Goal: Contribute content: Contribute content

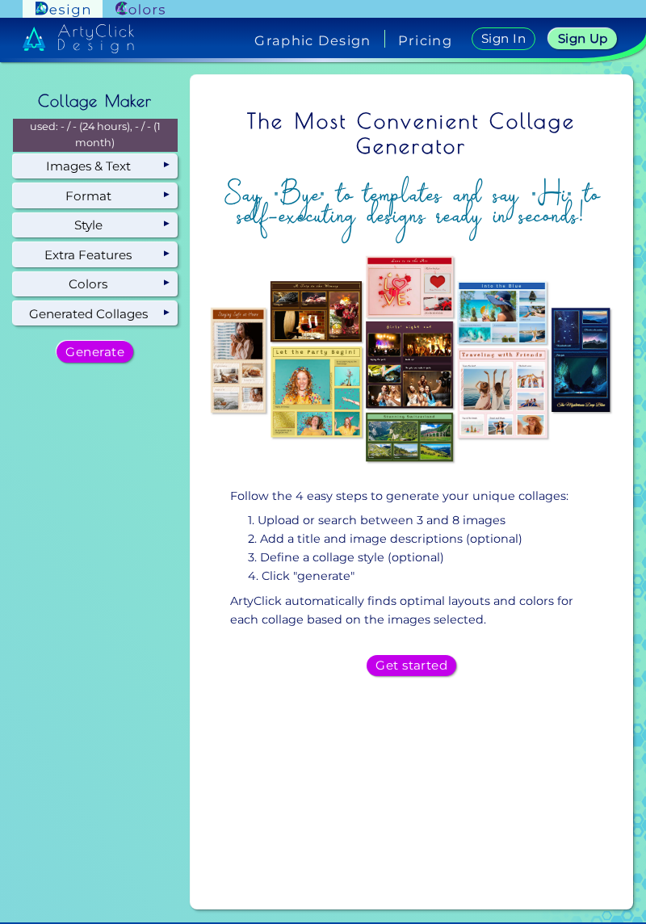
click at [414, 662] on h5 "Get started" at bounding box center [411, 665] width 65 height 11
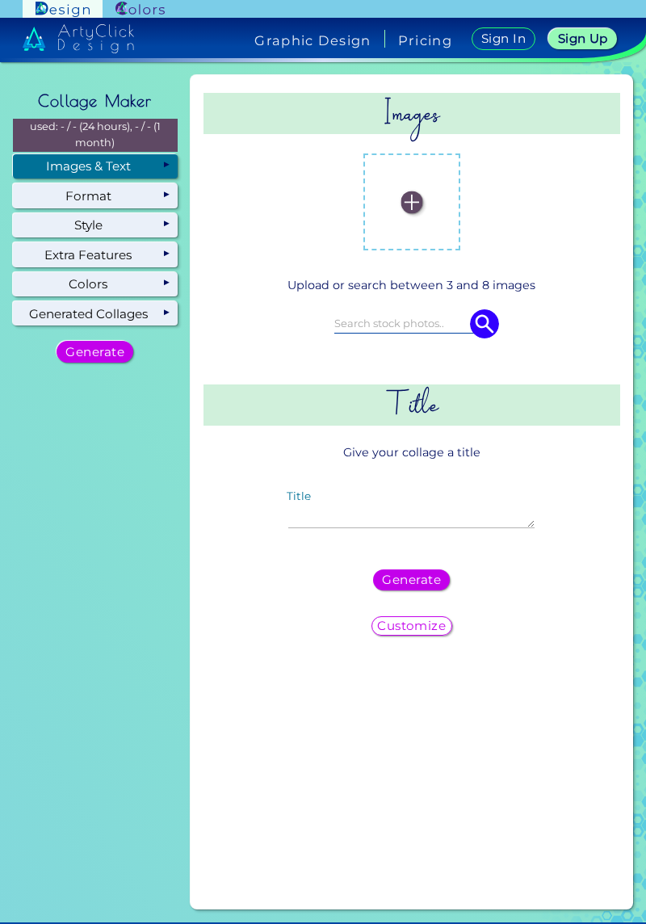
click at [413, 220] on label at bounding box center [412, 202] width 81 height 81
click at [0, 0] on input "file" at bounding box center [0, 0] width 0 height 0
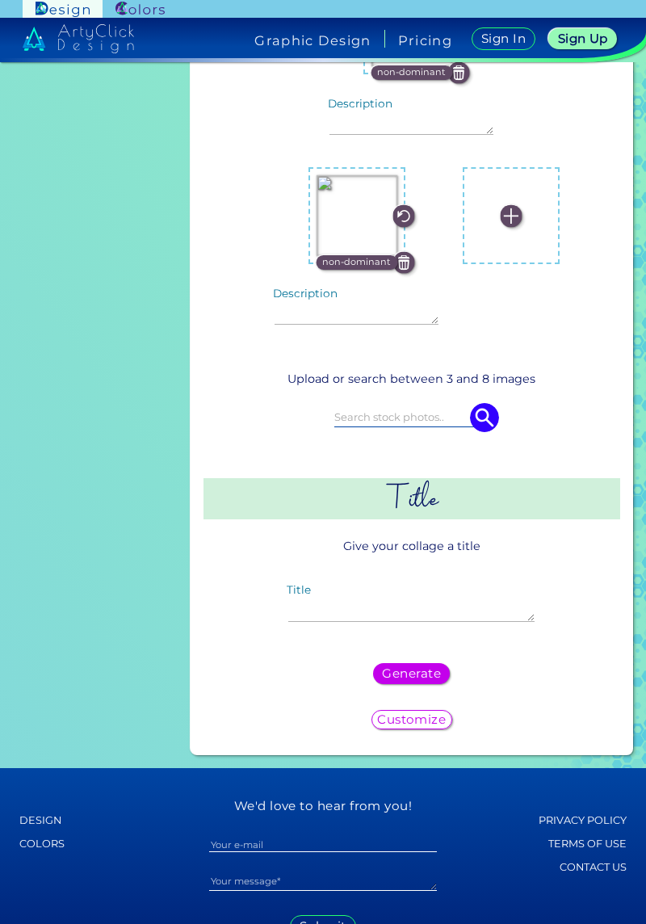
scroll to position [1126, 0]
click at [313, 615] on div "Title" at bounding box center [411, 605] width 272 height 63
click at [320, 606] on textarea "Title" at bounding box center [411, 604] width 246 height 35
type textarea "F"
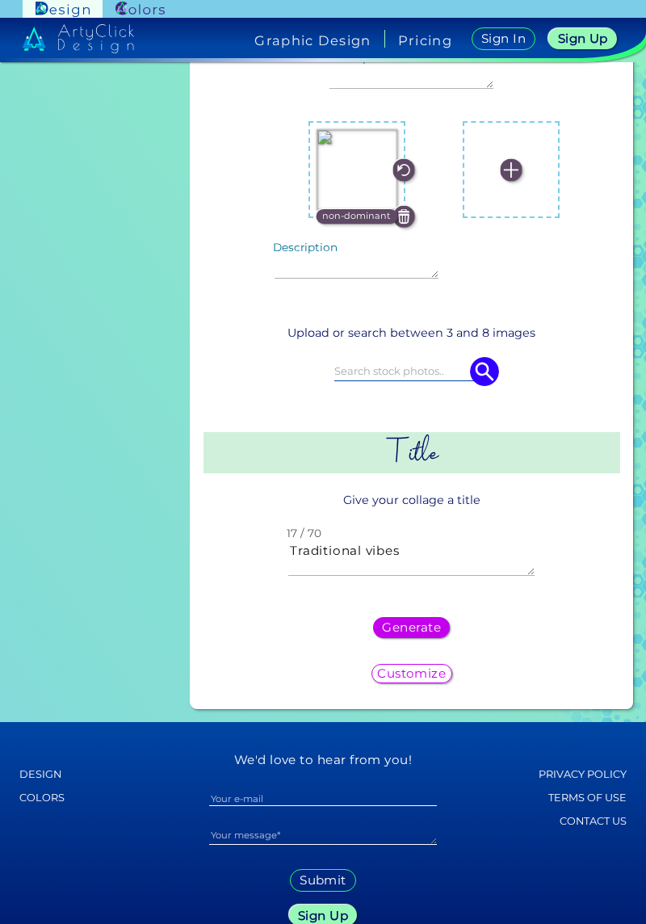
scroll to position [1195, 0]
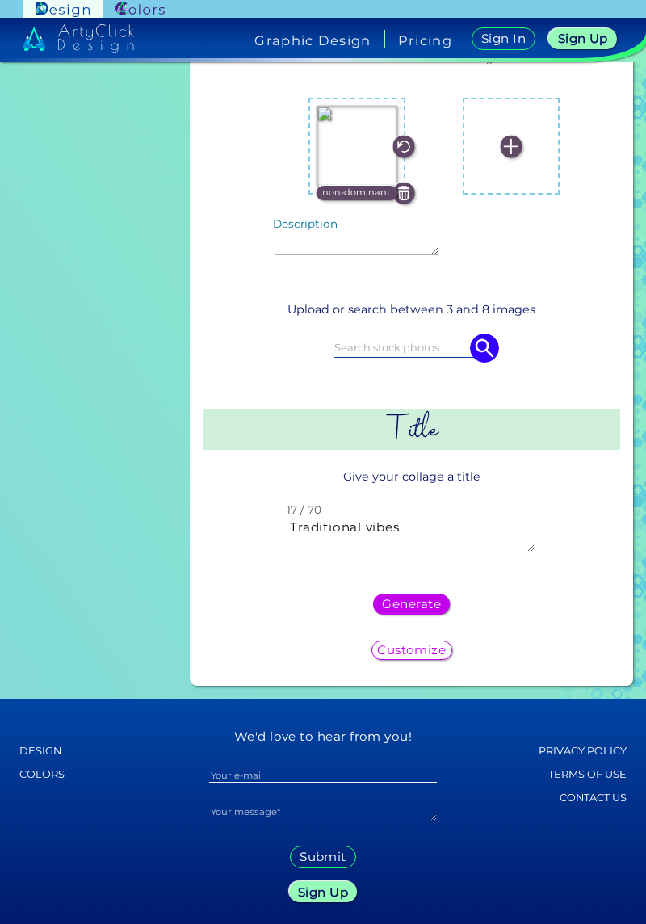
type textarea "Traditional vibes"
click at [540, 557] on div "Traditional vibes 17 / 70" at bounding box center [412, 536] width 376 height 76
click at [407, 346] on input at bounding box center [411, 348] width 155 height 18
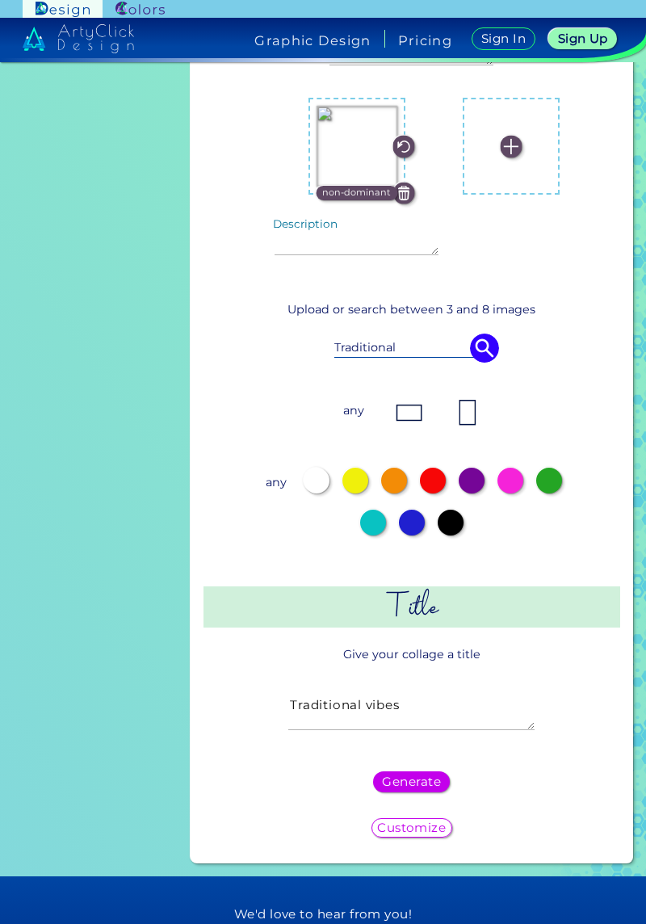
type input "Traditional"
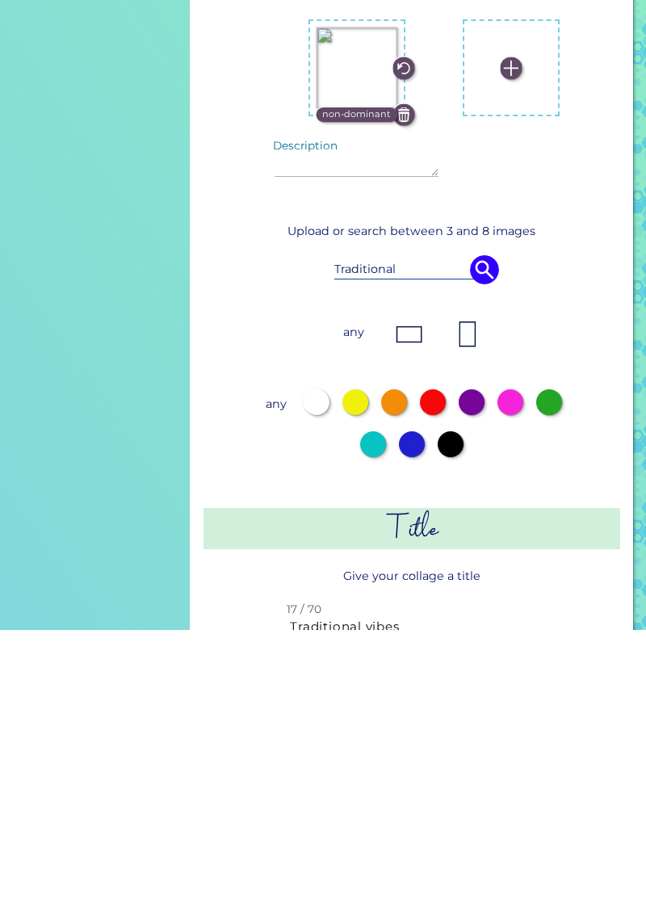
scroll to position [974, 0]
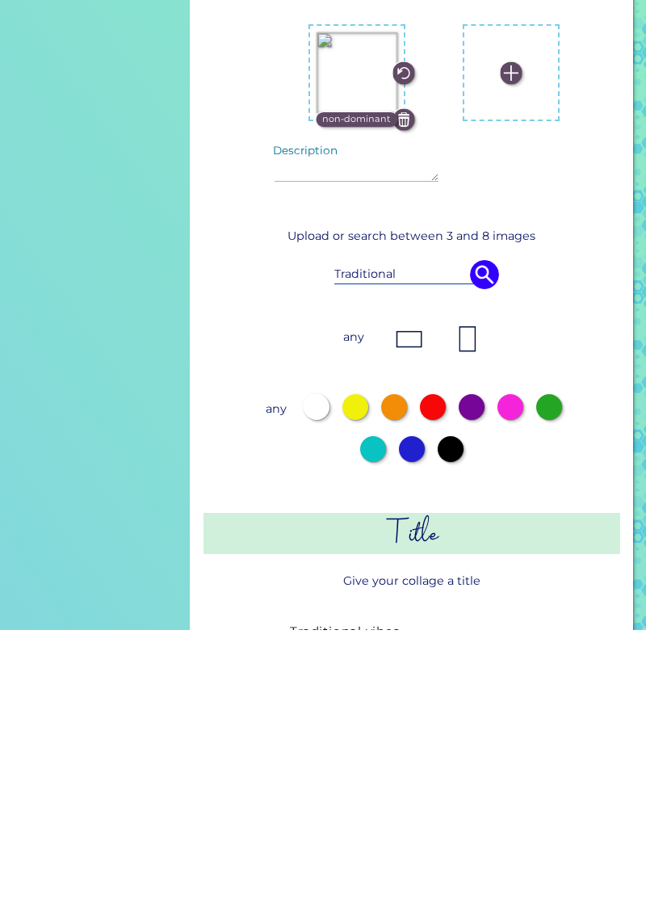
click at [393, 617] on img at bounding box center [409, 633] width 32 height 32
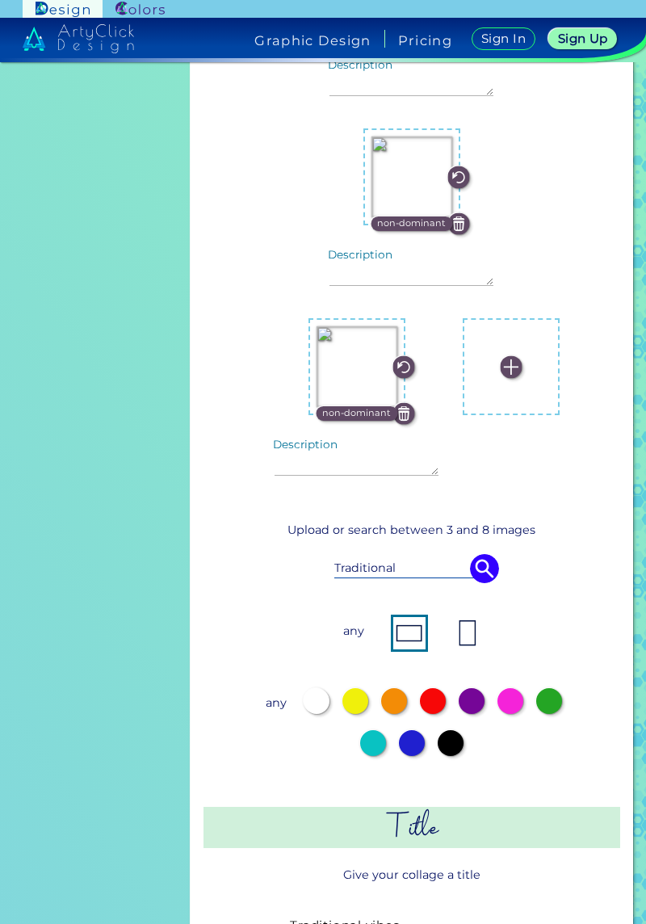
click at [466, 617] on img at bounding box center [468, 633] width 32 height 32
click at [490, 554] on img at bounding box center [484, 568] width 29 height 29
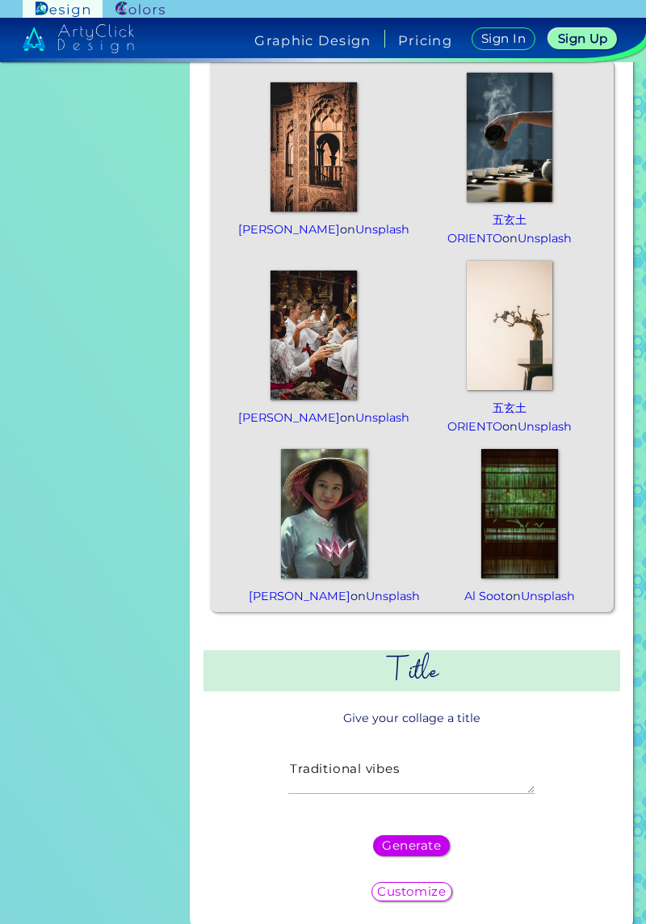
scroll to position [1970, 0]
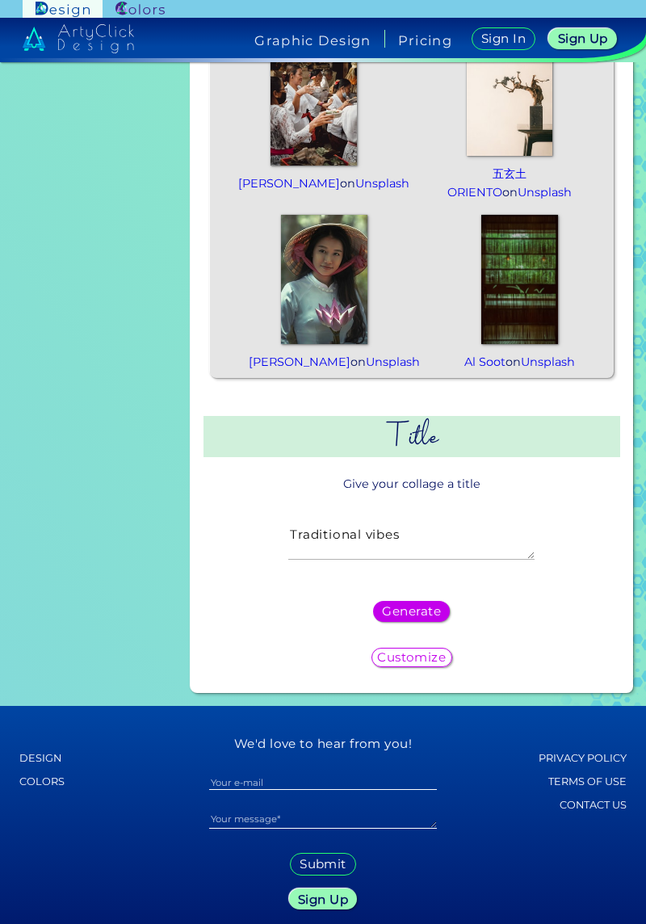
click at [385, 652] on h5 "Customize" at bounding box center [412, 657] width 62 height 11
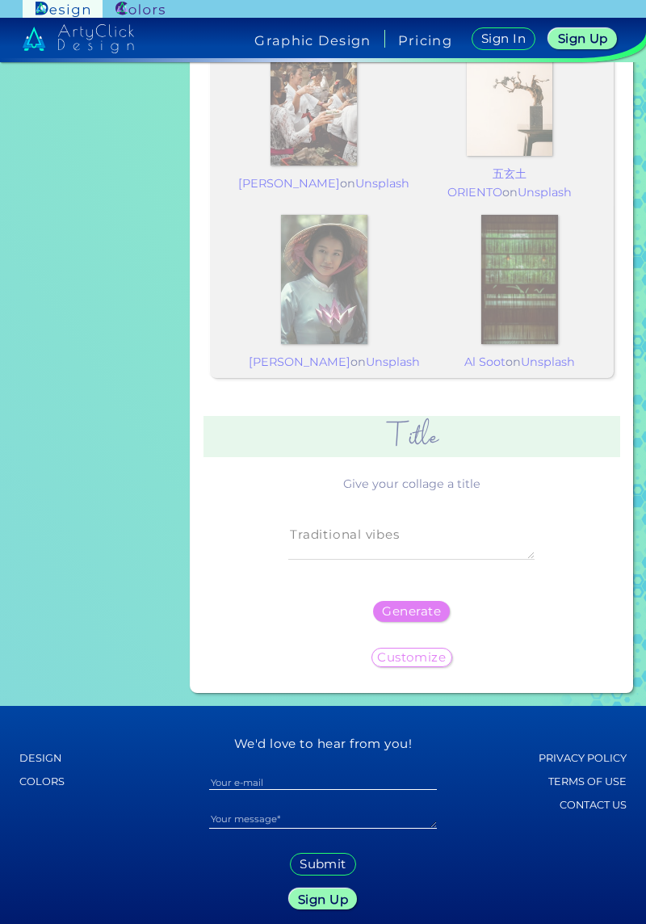
scroll to position [0, 0]
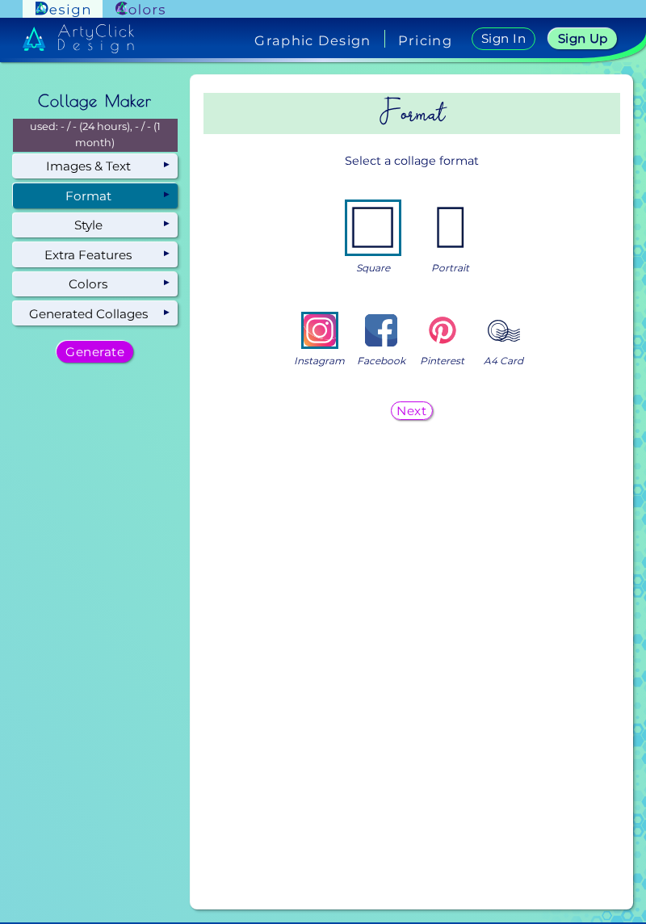
click at [451, 202] on img at bounding box center [451, 228] width 52 height 52
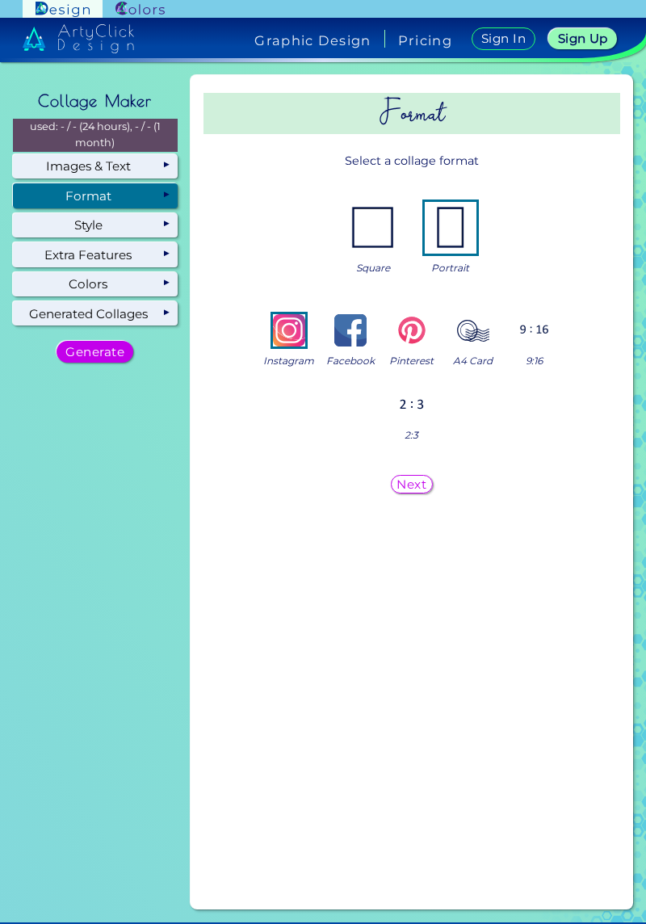
click at [412, 479] on h5 "Next" at bounding box center [411, 484] width 27 height 11
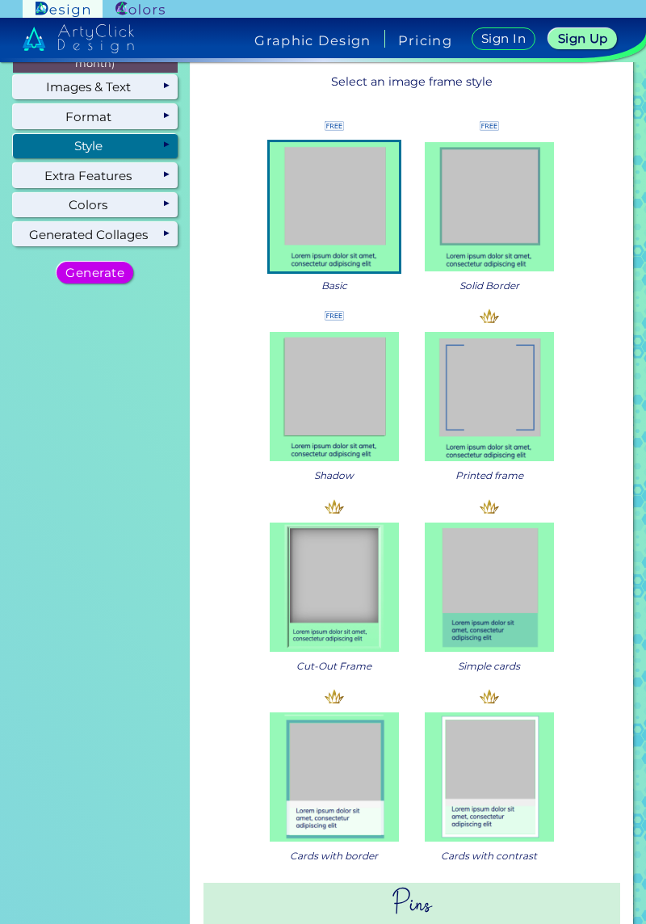
scroll to position [80, 0]
click at [528, 541] on img at bounding box center [489, 586] width 129 height 129
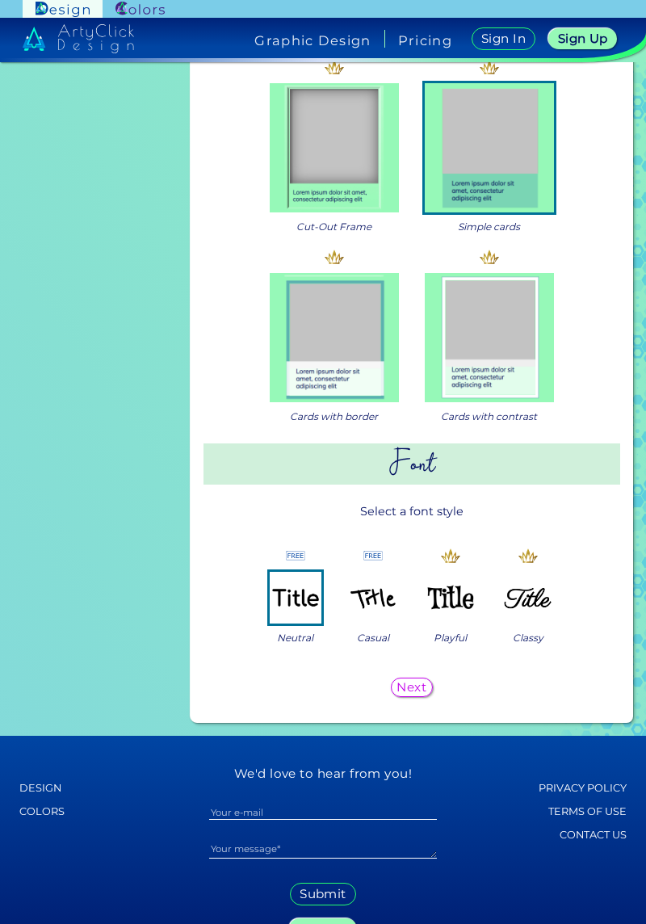
scroll to position [565, 0]
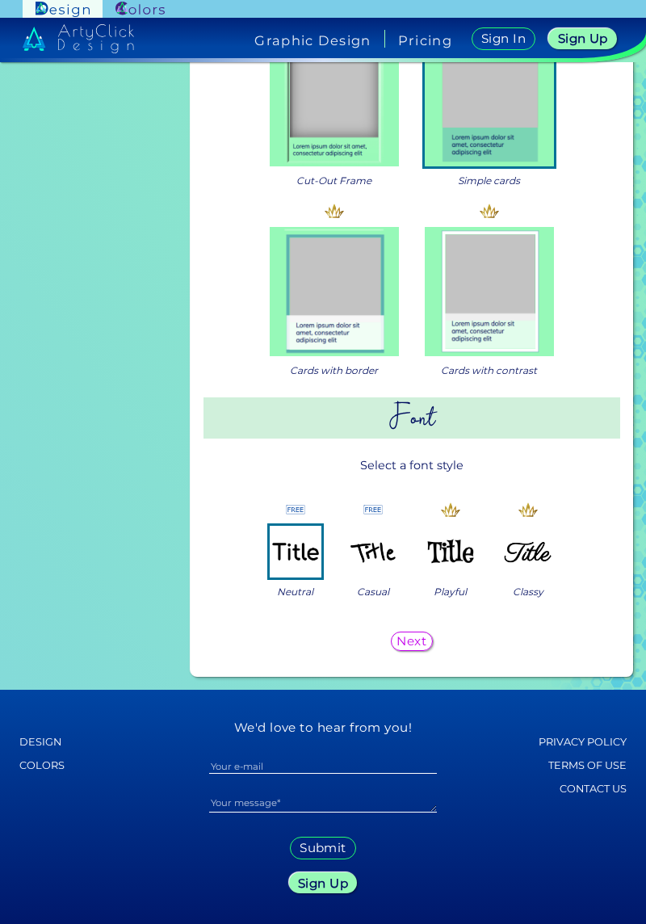
click at [507, 267] on img at bounding box center [489, 291] width 129 height 129
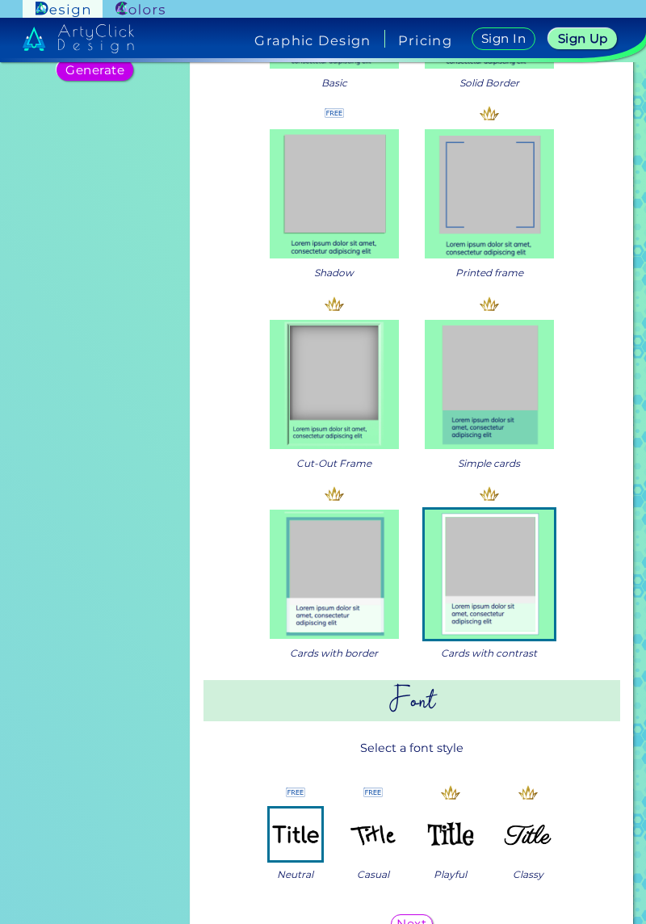
scroll to position [280, 0]
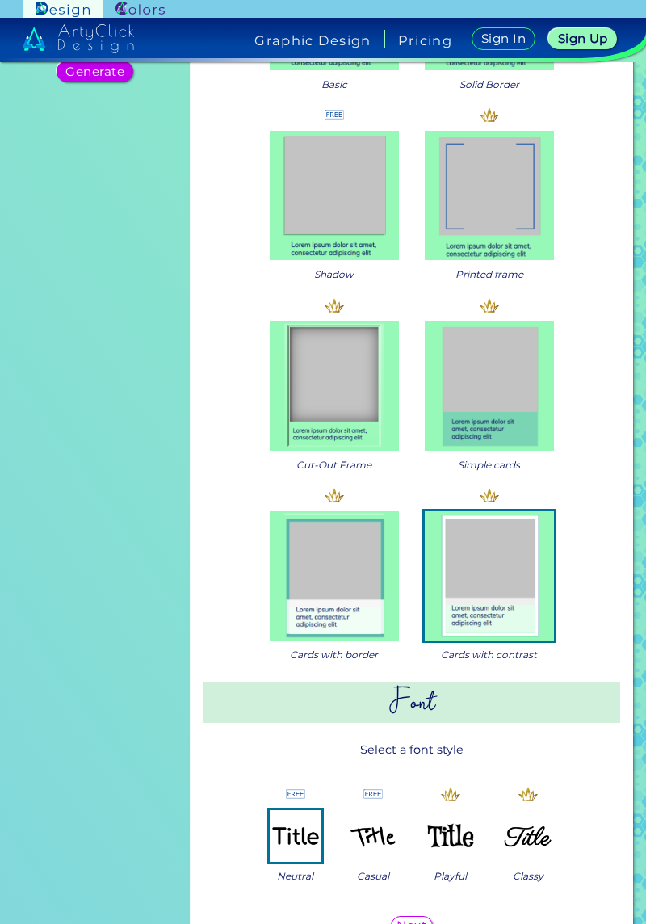
click at [514, 322] on img at bounding box center [489, 386] width 129 height 129
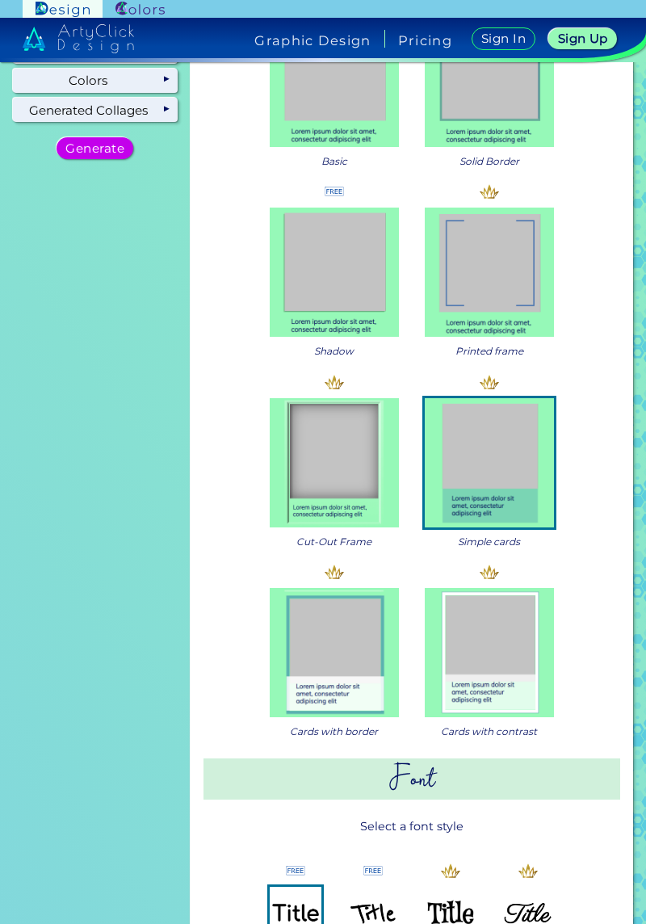
scroll to position [221, 0]
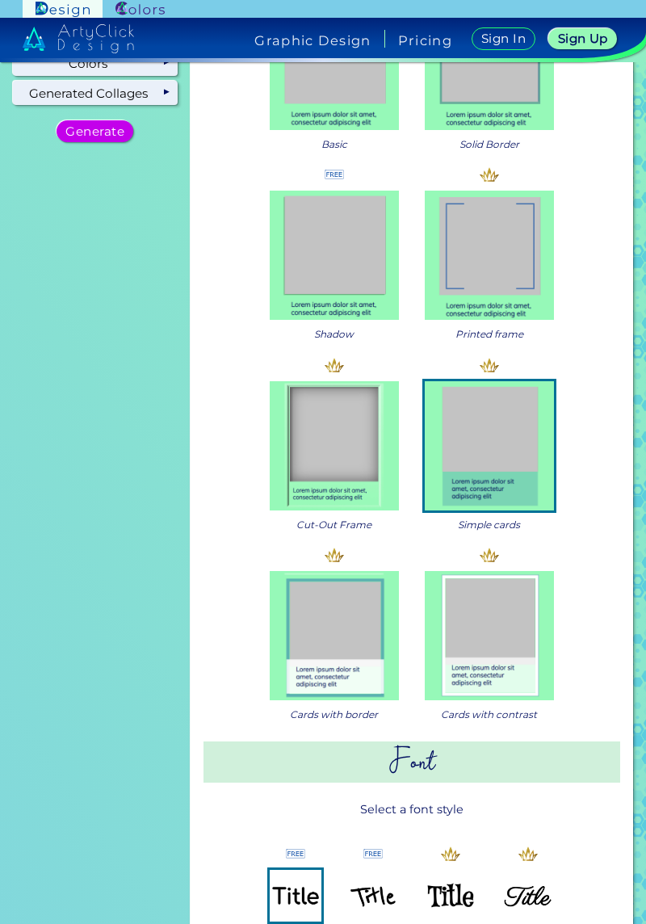
click at [539, 256] on img at bounding box center [489, 255] width 129 height 129
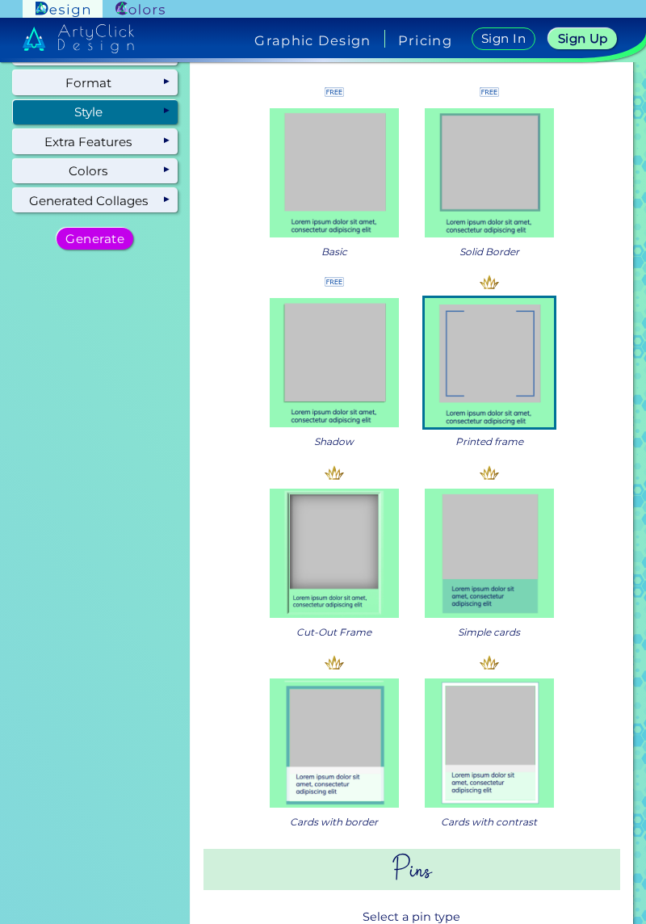
scroll to position [0, 0]
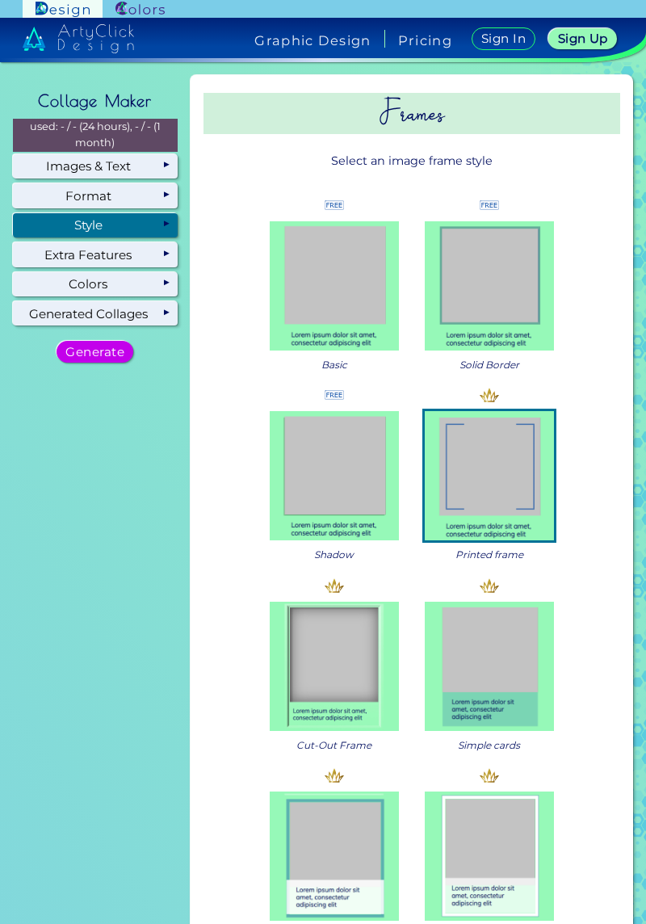
click at [523, 284] on img at bounding box center [489, 285] width 129 height 129
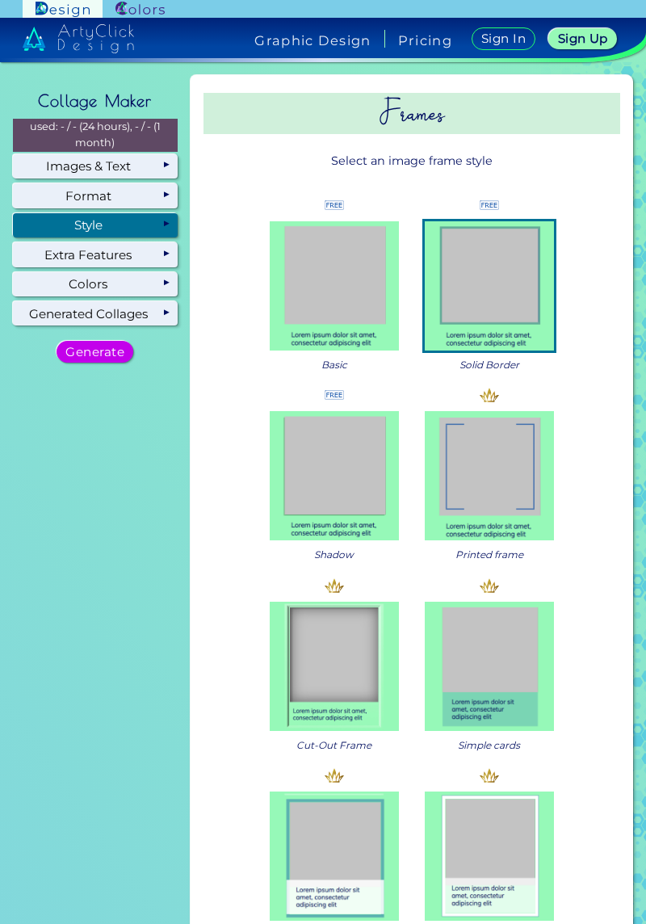
click at [531, 411] on img at bounding box center [489, 475] width 129 height 129
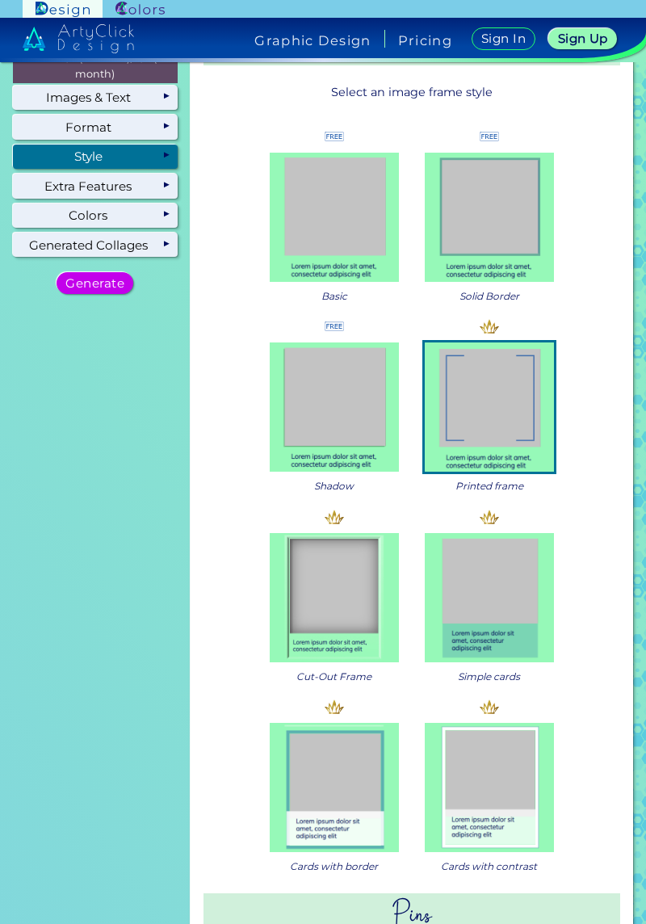
scroll to position [69, 0]
click at [270, 749] on img at bounding box center [334, 786] width 129 height 129
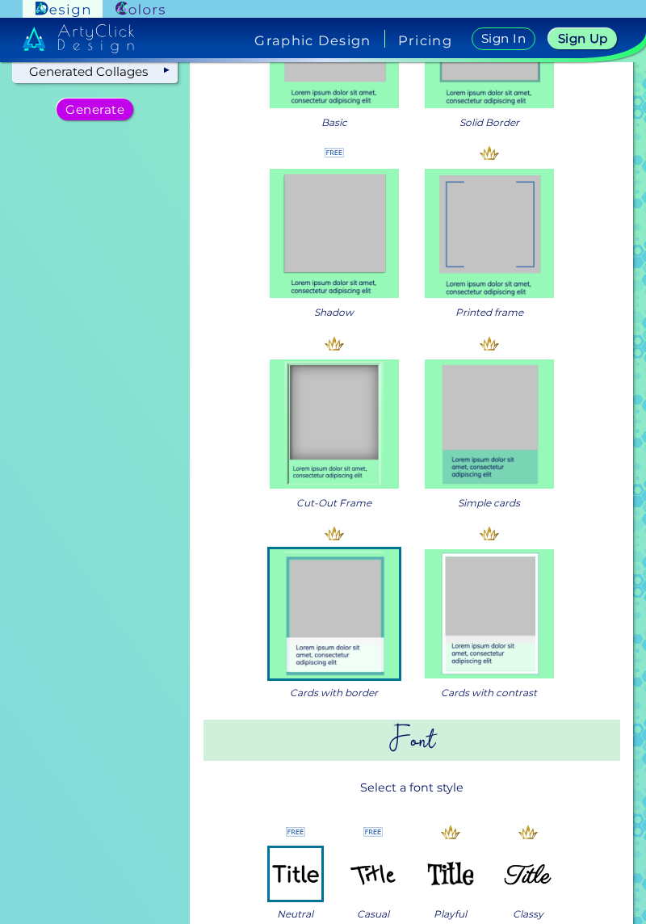
scroll to position [565, 0]
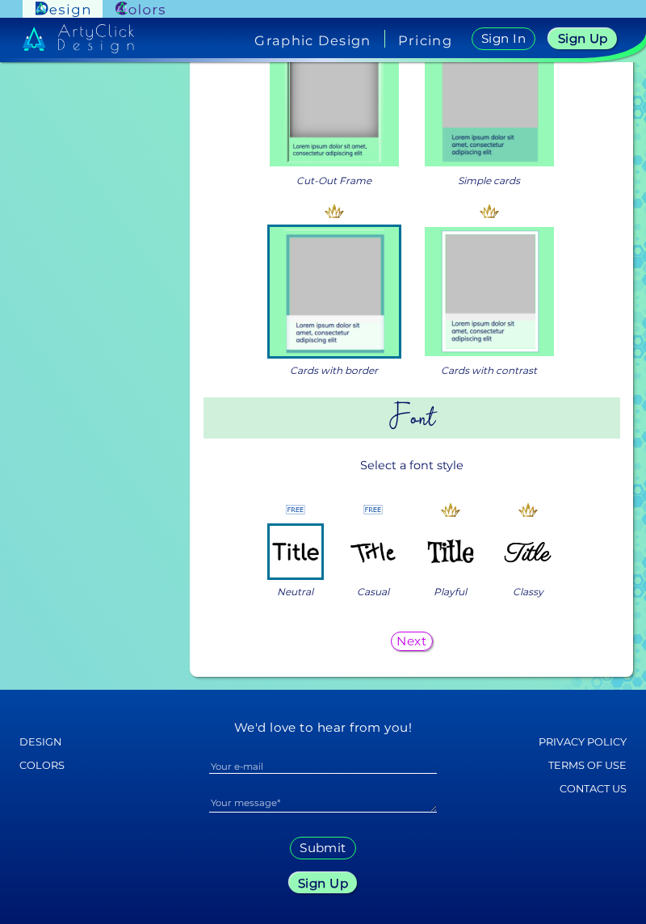
click at [464, 526] on img at bounding box center [451, 552] width 52 height 52
click at [371, 526] on img at bounding box center [373, 552] width 52 height 52
click at [422, 633] on div "Next" at bounding box center [411, 641] width 37 height 17
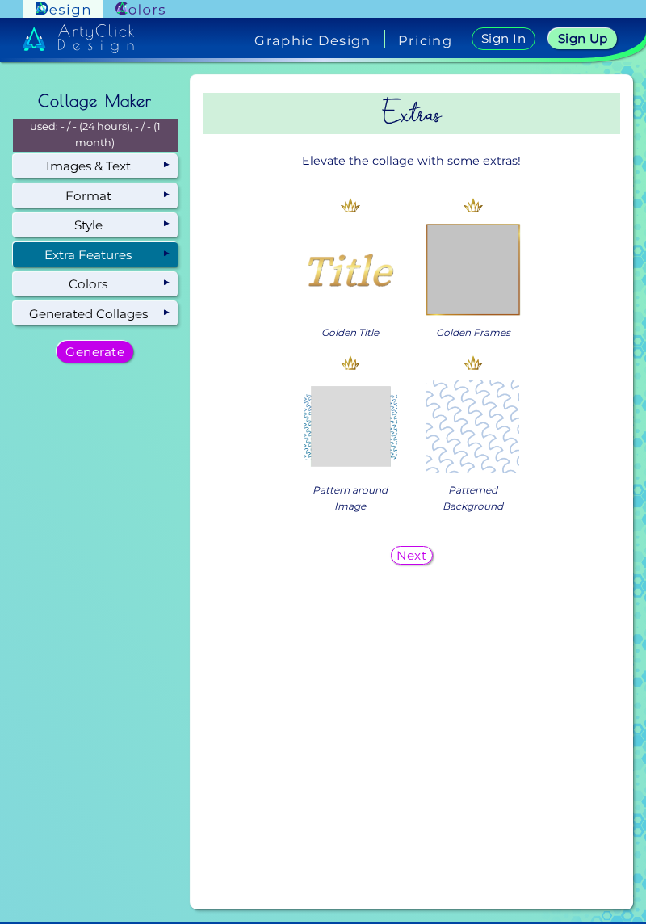
click at [57, 213] on div "Style" at bounding box center [95, 225] width 165 height 24
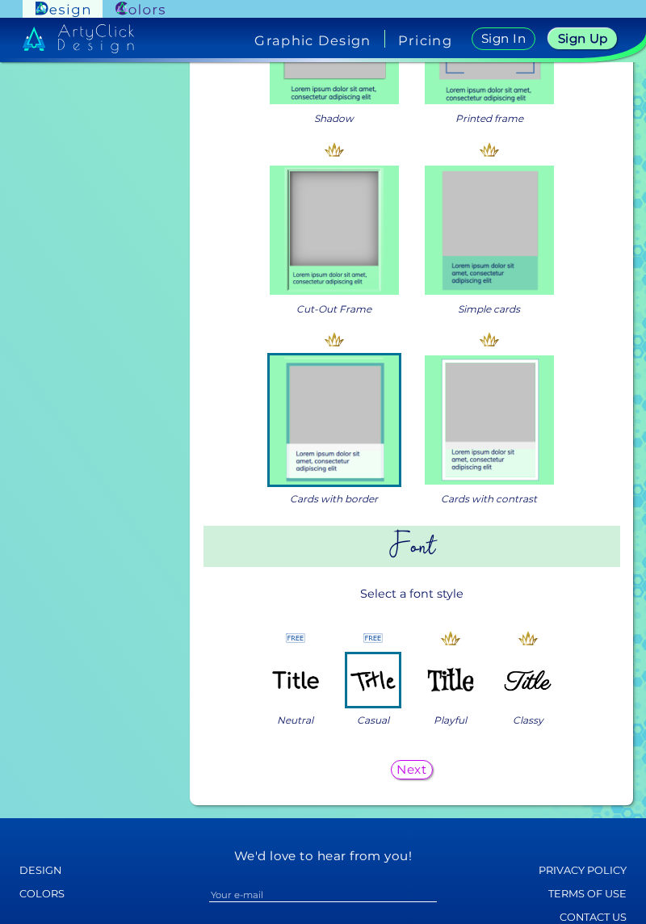
scroll to position [565, 0]
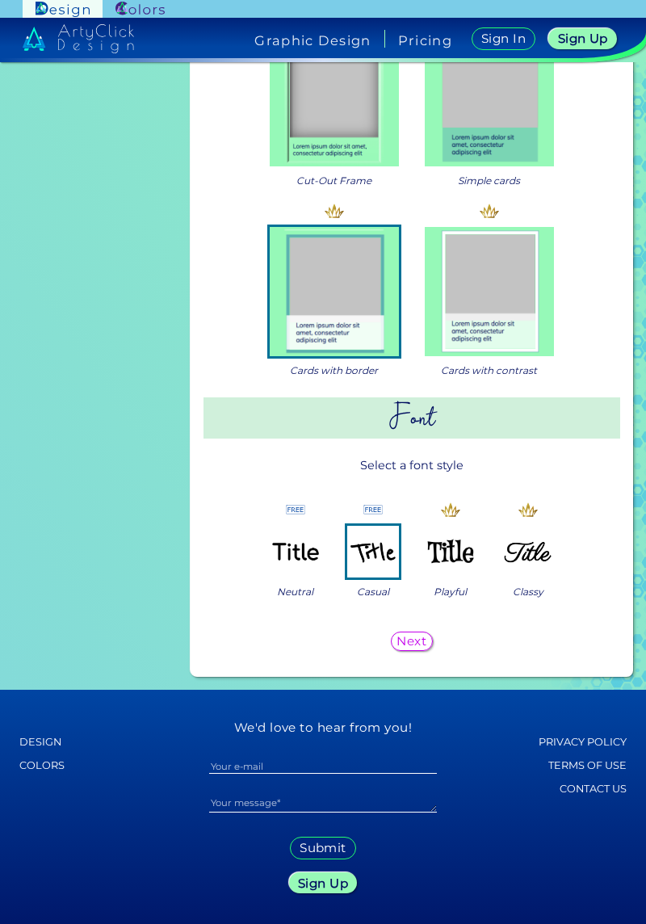
click at [515, 526] on img at bounding box center [529, 552] width 52 height 52
click at [402, 636] on h5 "Next" at bounding box center [411, 641] width 27 height 11
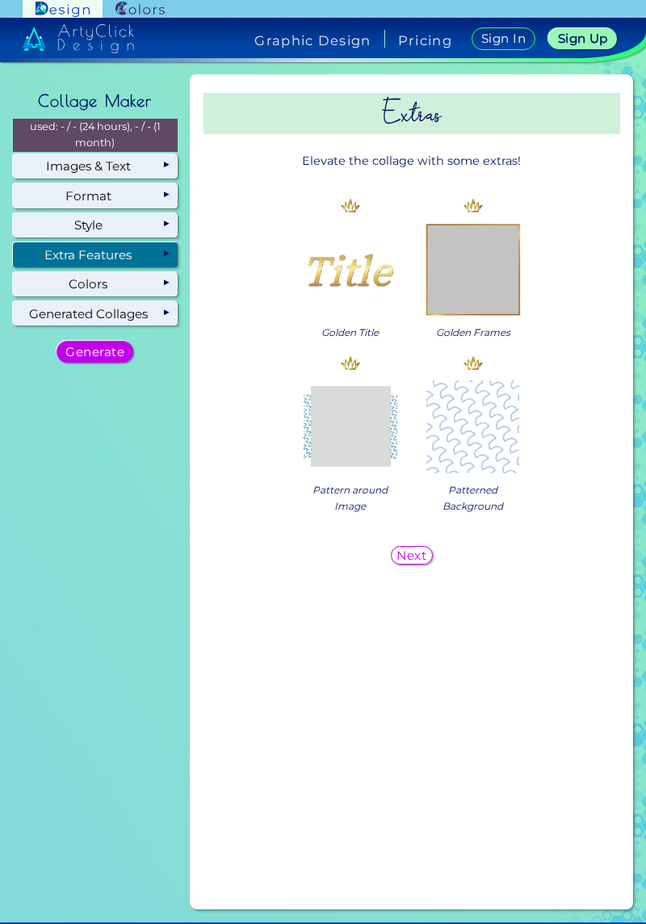
click at [478, 226] on img at bounding box center [473, 269] width 97 height 97
click at [302, 234] on img at bounding box center [350, 269] width 97 height 97
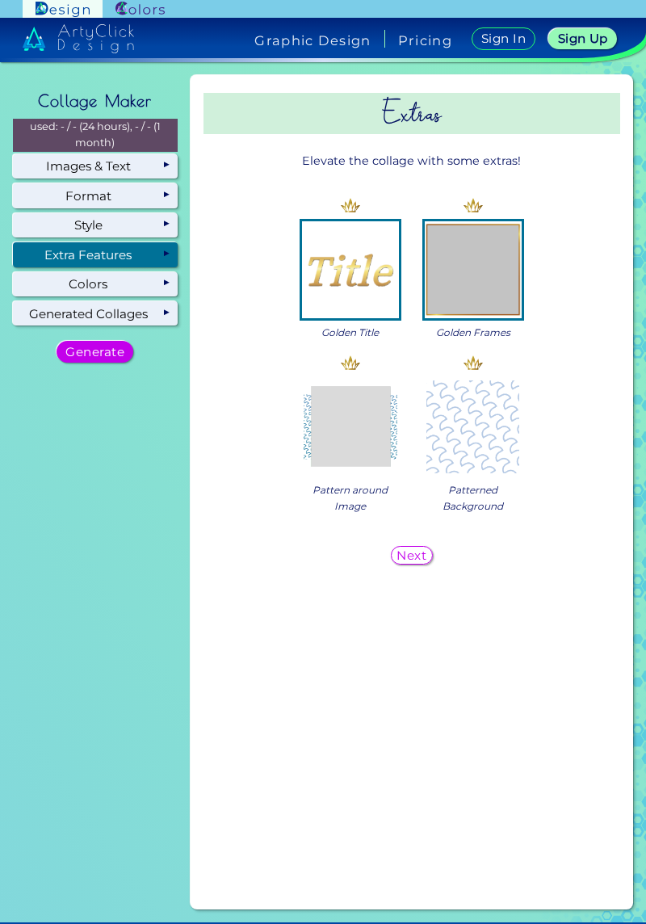
click at [312, 228] on img at bounding box center [350, 269] width 97 height 97
click at [343, 420] on img at bounding box center [350, 427] width 97 height 97
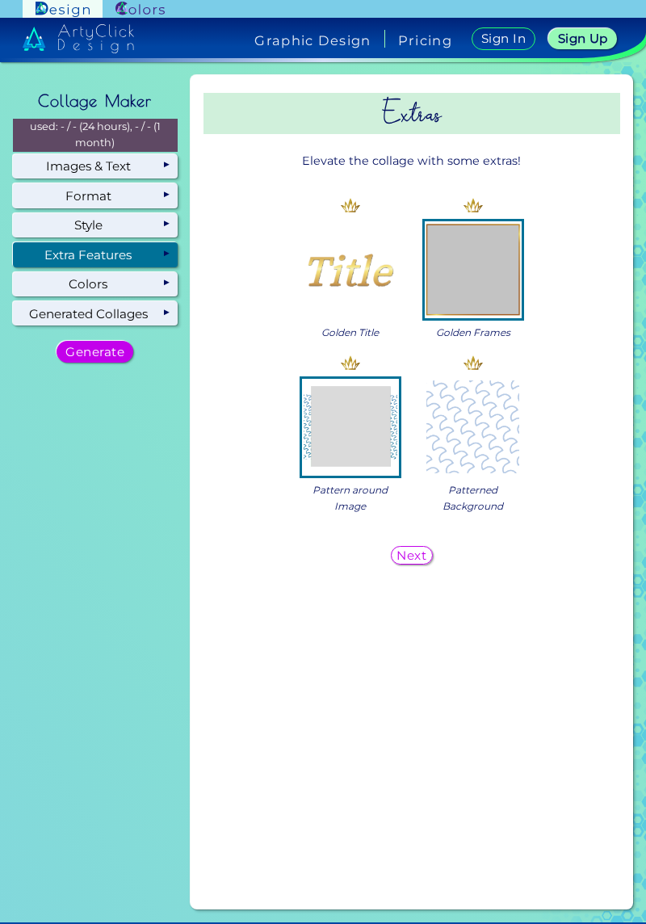
click at [401, 550] on h5 "Next" at bounding box center [411, 555] width 27 height 11
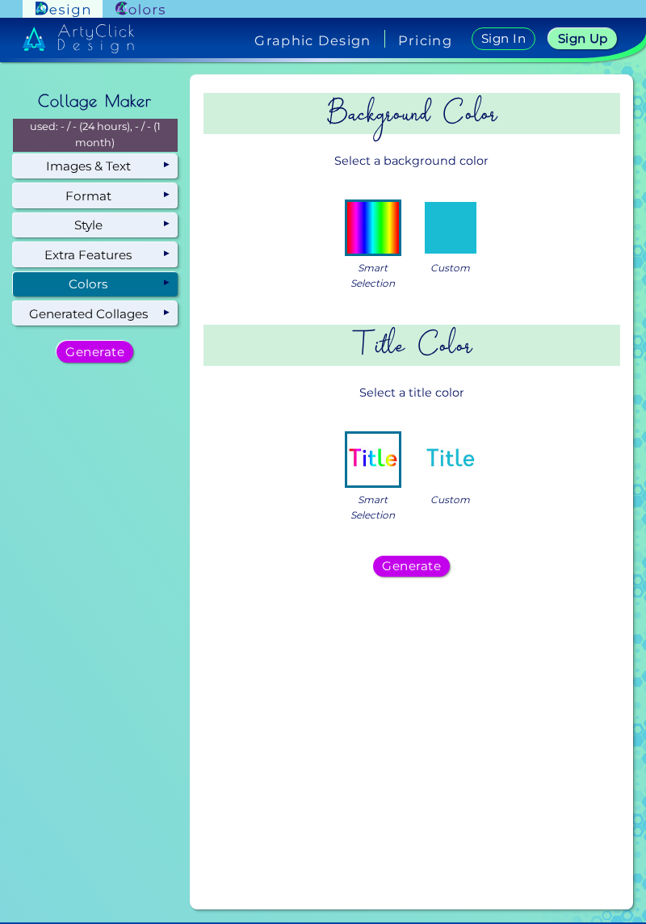
click at [449, 202] on img at bounding box center [451, 228] width 52 height 52
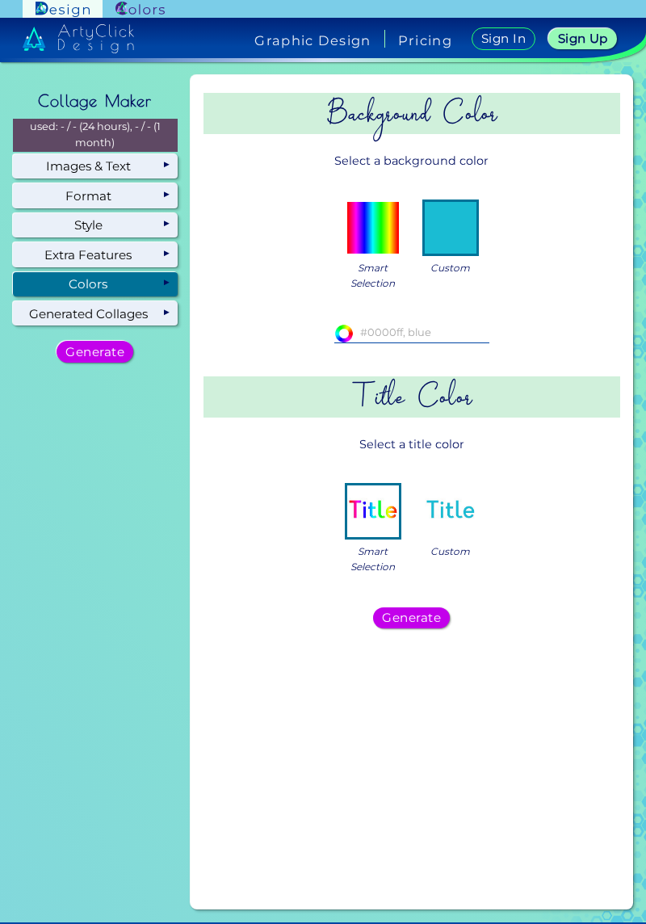
click at [391, 249] on div "Smart Selection Custom" at bounding box center [412, 243] width 376 height 121
click at [363, 324] on input at bounding box center [411, 333] width 155 height 18
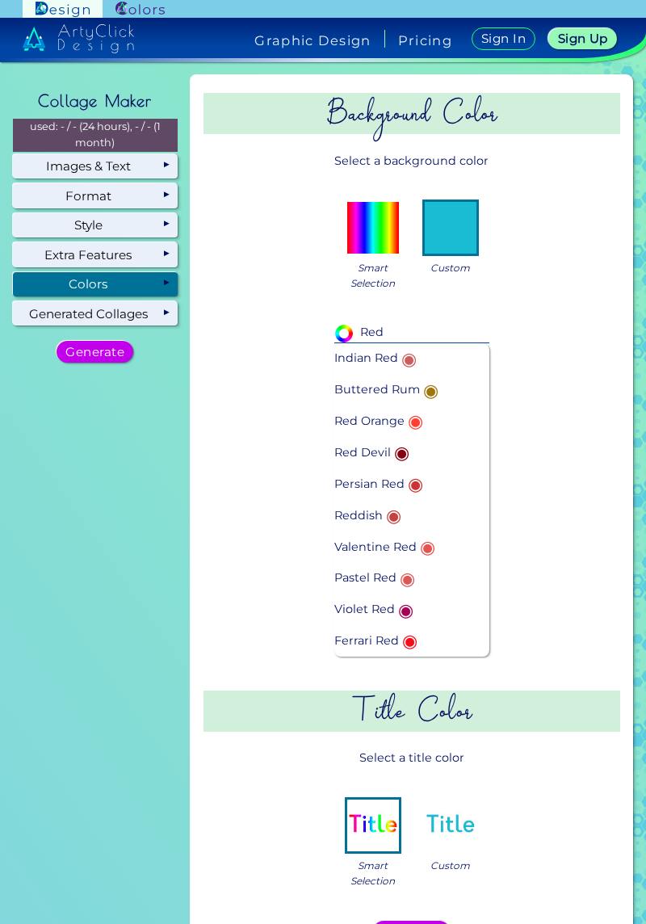
type input "Red"
click at [344, 343] on p "Indian Red ◉" at bounding box center [377, 359] width 86 height 32
type input "#cd5c5c"
type input "Indian Red"
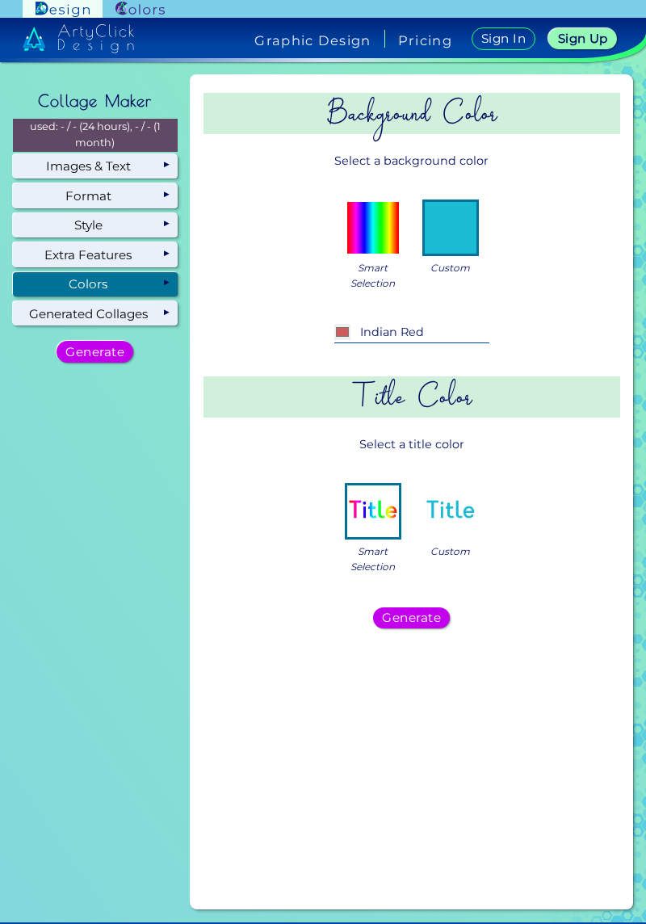
click at [442, 486] on img at bounding box center [451, 512] width 52 height 52
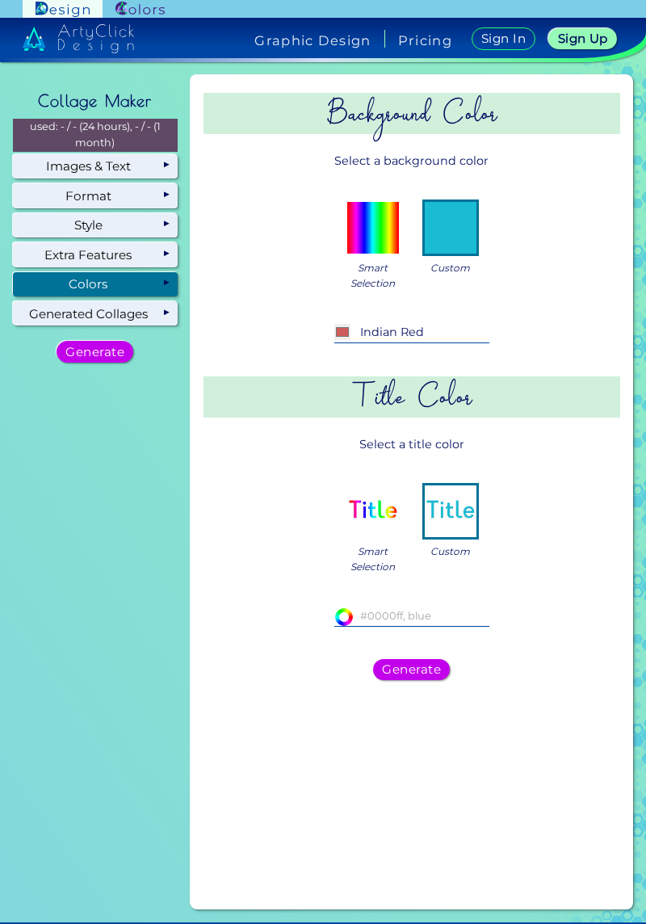
click at [372, 608] on input at bounding box center [411, 617] width 155 height 18
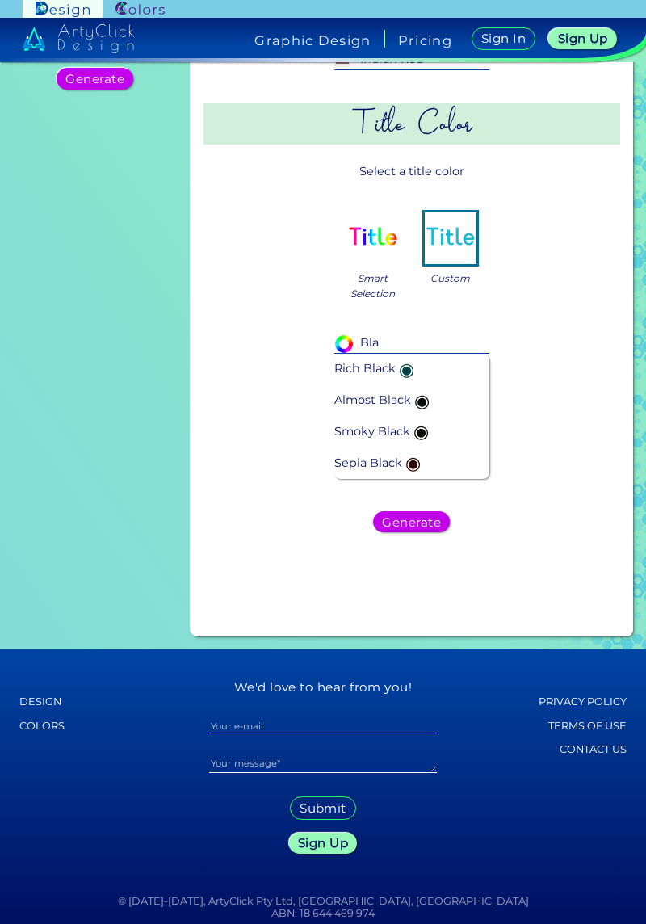
scroll to position [273, 0]
type input "Bla"
click at [440, 354] on li "Rich Black ◉" at bounding box center [411, 370] width 155 height 32
type input "#004040"
type input "Rich Black"
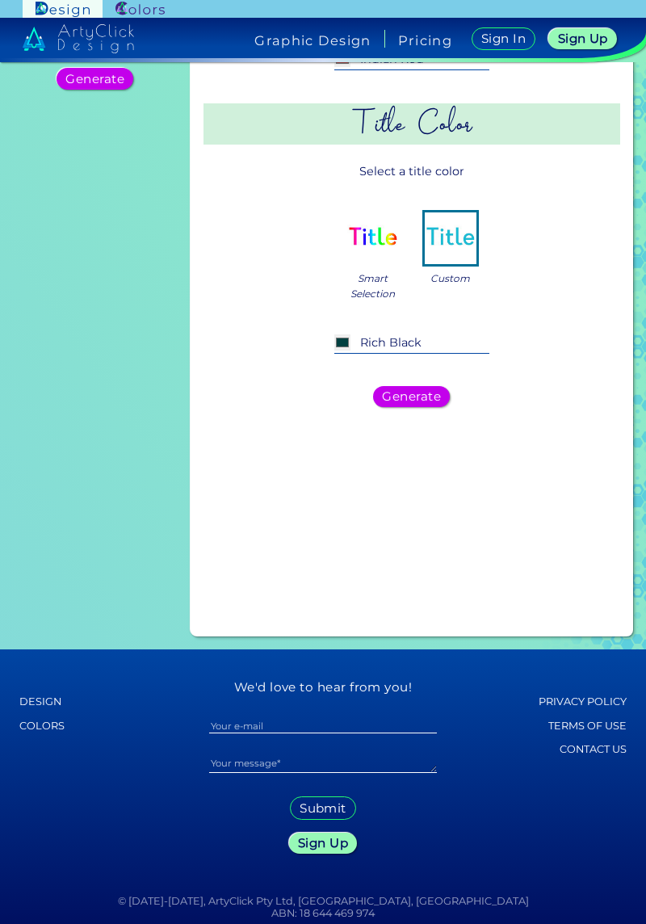
click at [441, 387] on div "Generate" at bounding box center [411, 396] width 69 height 19
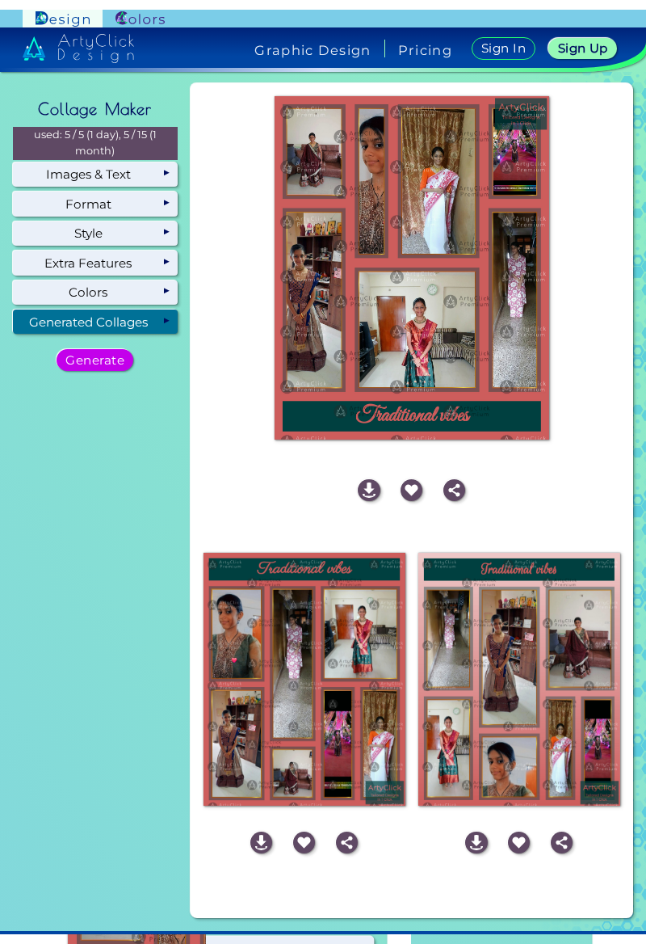
scroll to position [0, 0]
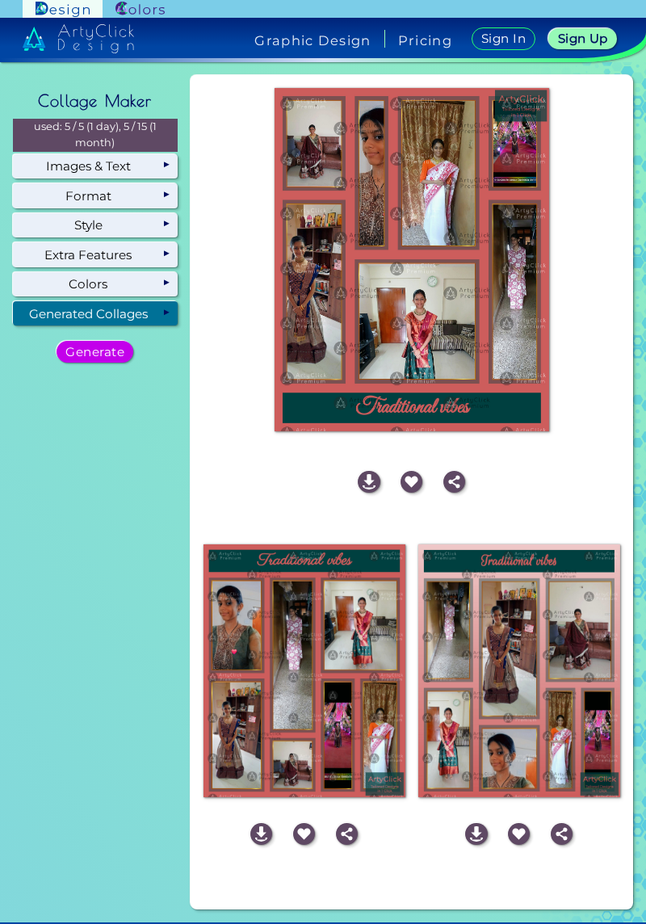
click at [555, 823] on img at bounding box center [562, 834] width 22 height 22
click at [551, 823] on img at bounding box center [562, 834] width 22 height 22
